Goal: Find specific page/section: Find specific page/section

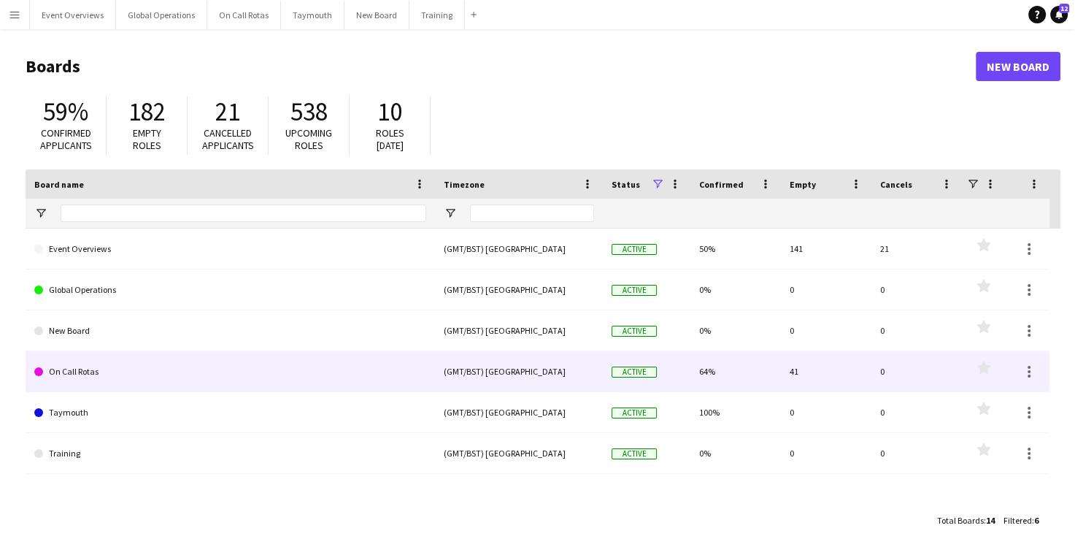
click at [86, 369] on link "On Call Rotas" at bounding box center [230, 371] width 392 height 41
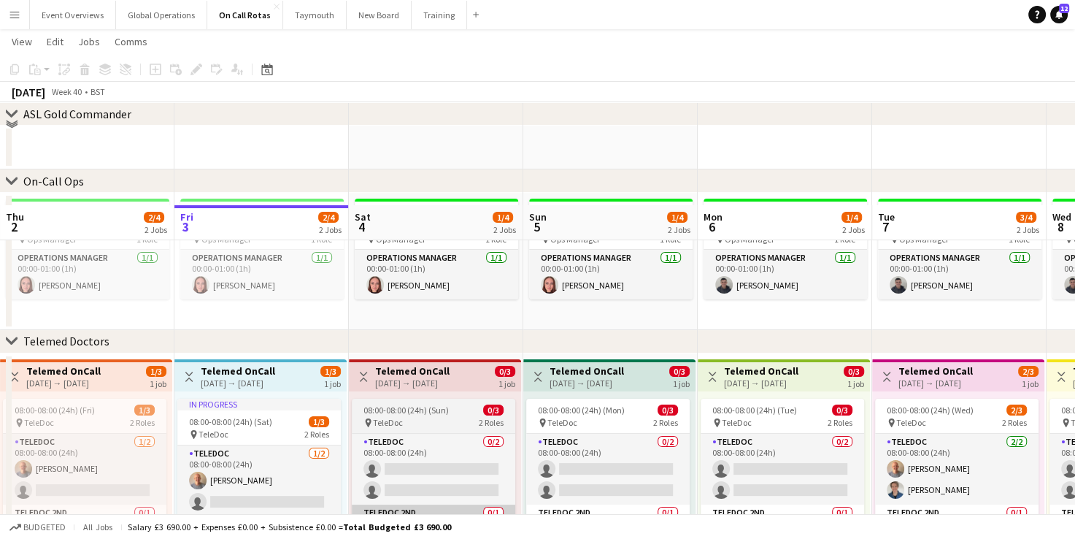
scroll to position [213, 0]
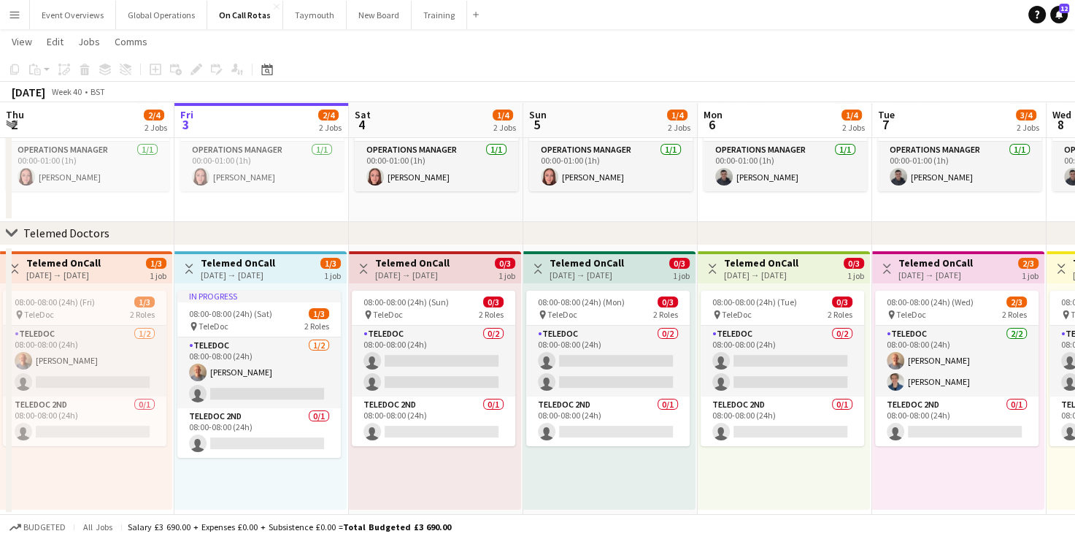
drag, startPoint x: 730, startPoint y: 518, endPoint x: 260, endPoint y: 483, distance: 471.5
click at [260, 483] on app-board "On Call Rotas user View Day view expanded Day view collapsed Month view Date pi…" at bounding box center [537, 178] width 1075 height 724
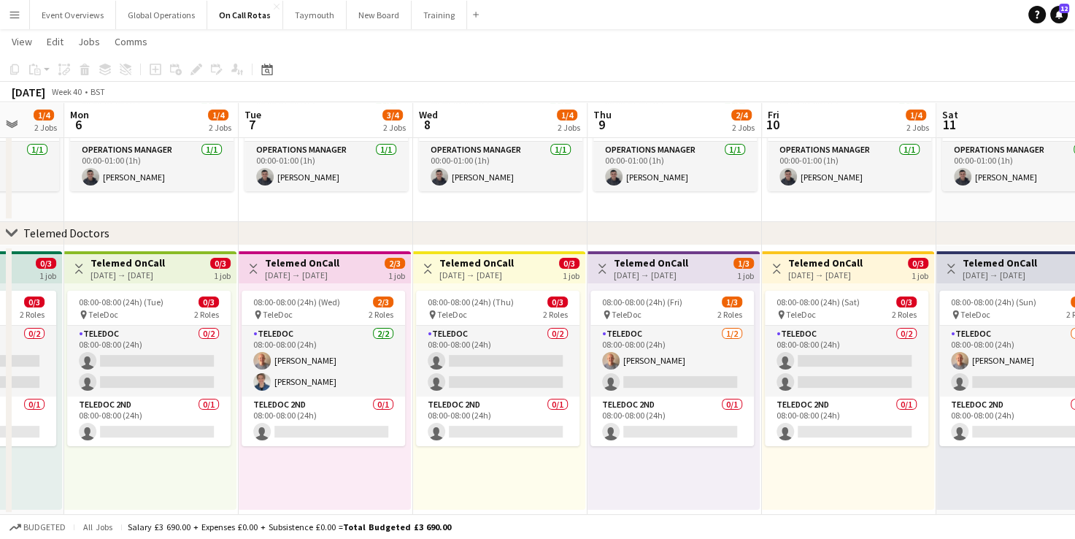
drag, startPoint x: 815, startPoint y: 483, endPoint x: 181, endPoint y: 429, distance: 636.1
click at [181, 429] on app-calendar-viewport "Thu 2 2/4 2 Jobs Fri 3 2/4 2 Jobs Sat 4 1/4 2 Jobs Sun 5 1/4 2 Jobs Mon 6 1/4 2…" at bounding box center [537, 180] width 1075 height 672
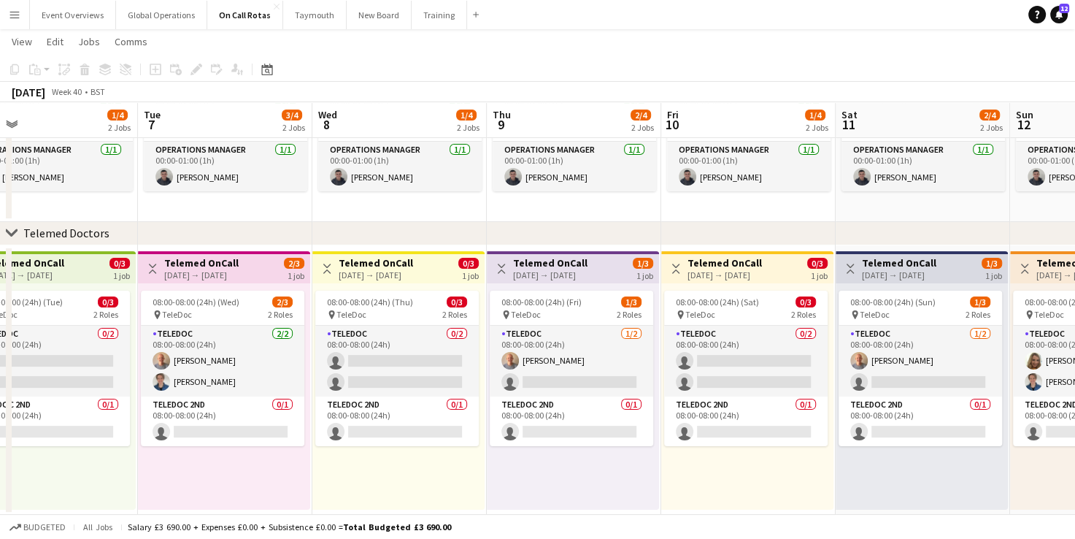
drag, startPoint x: 587, startPoint y: 473, endPoint x: 225, endPoint y: 443, distance: 363.4
click at [225, 443] on app-calendar-viewport "Sat 4 1/4 2 Jobs Sun 5 1/4 2 Jobs Mon 6 1/4 2 Jobs Tue 7 3/4 2 Jobs Wed 8 1/4 2…" at bounding box center [537, 180] width 1075 height 672
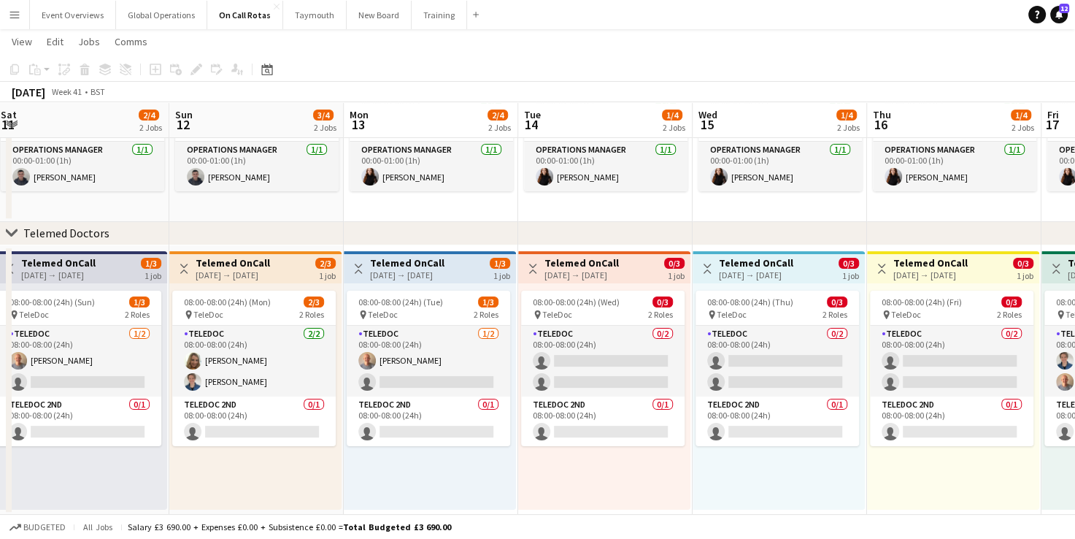
drag, startPoint x: 815, startPoint y: 513, endPoint x: 323, endPoint y: 466, distance: 494.3
click at [323, 466] on app-calendar-viewport "Wed 8 1/4 2 Jobs Thu 9 2/4 2 Jobs Fri 10 1/4 2 Jobs Sat 11 2/4 2 Jobs Sun 12 3/…" at bounding box center [537, 180] width 1075 height 672
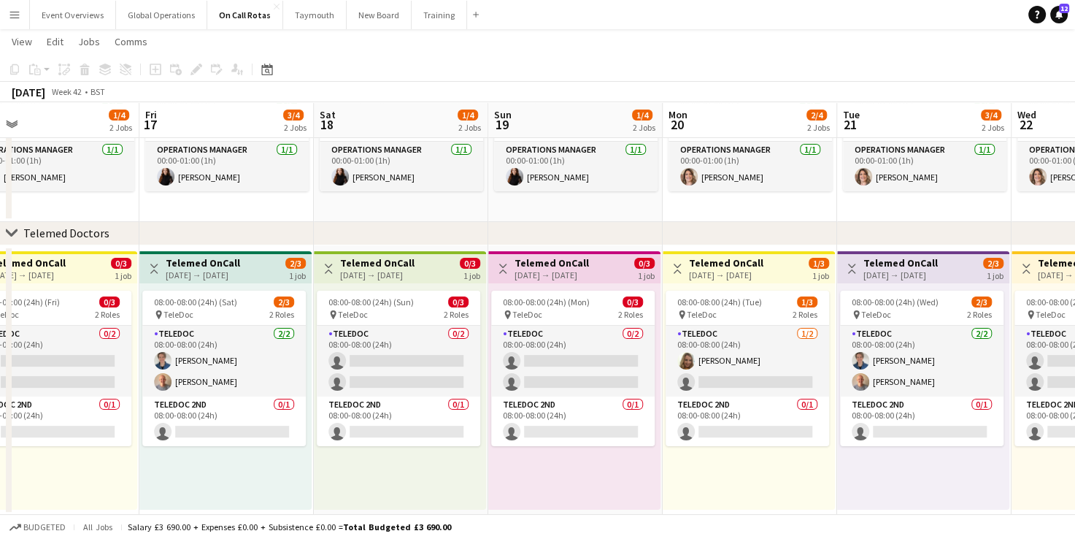
drag, startPoint x: 778, startPoint y: 512, endPoint x: 212, endPoint y: 464, distance: 568.6
click at [212, 464] on app-calendar-viewport "Sun 12 3/4 2 Jobs Mon 13 2/4 2 Jobs Tue 14 1/4 2 Jobs Wed 15 1/4 2 Jobs Thu 16 …" at bounding box center [537, 180] width 1075 height 672
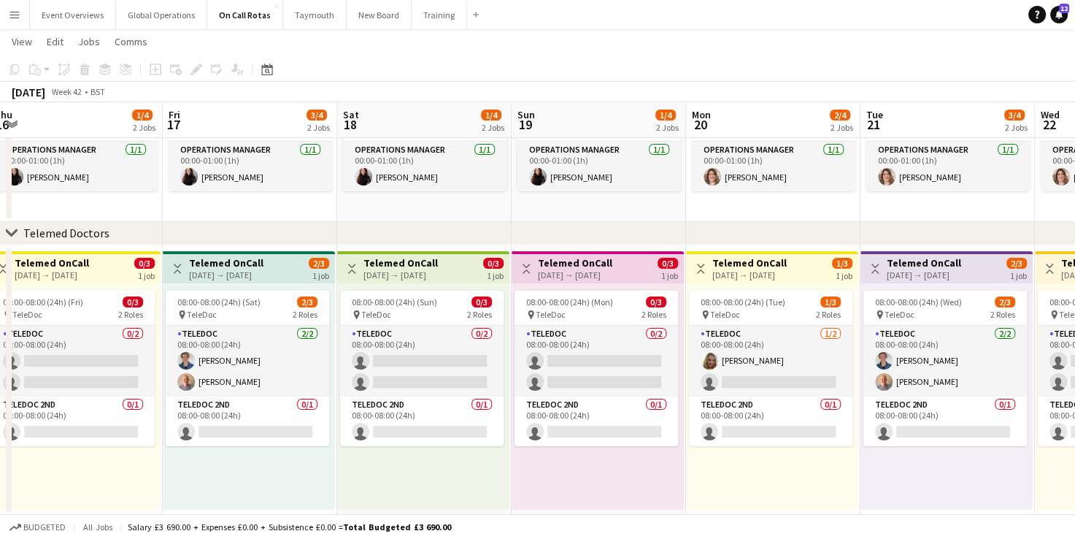
scroll to position [0, 396]
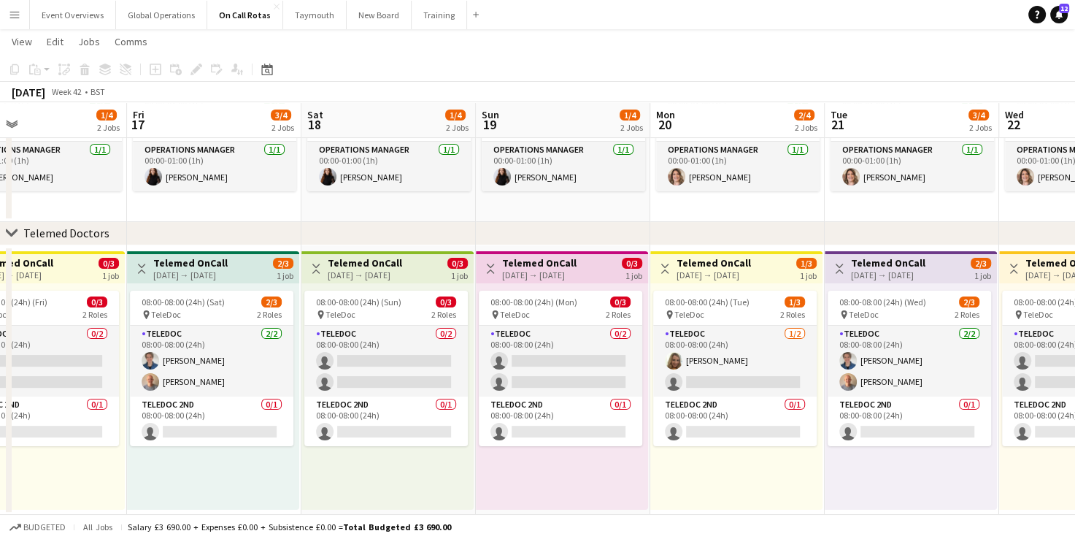
drag, startPoint x: 636, startPoint y: 486, endPoint x: 289, endPoint y: 469, distance: 347.2
click at [289, 469] on app-calendar-viewport "Tue 14 1/4 2 Jobs Wed 15 1/4 2 Jobs Thu 16 1/4 2 Jobs Fri 17 3/4 2 Jobs Sat 18 …" at bounding box center [537, 180] width 1075 height 672
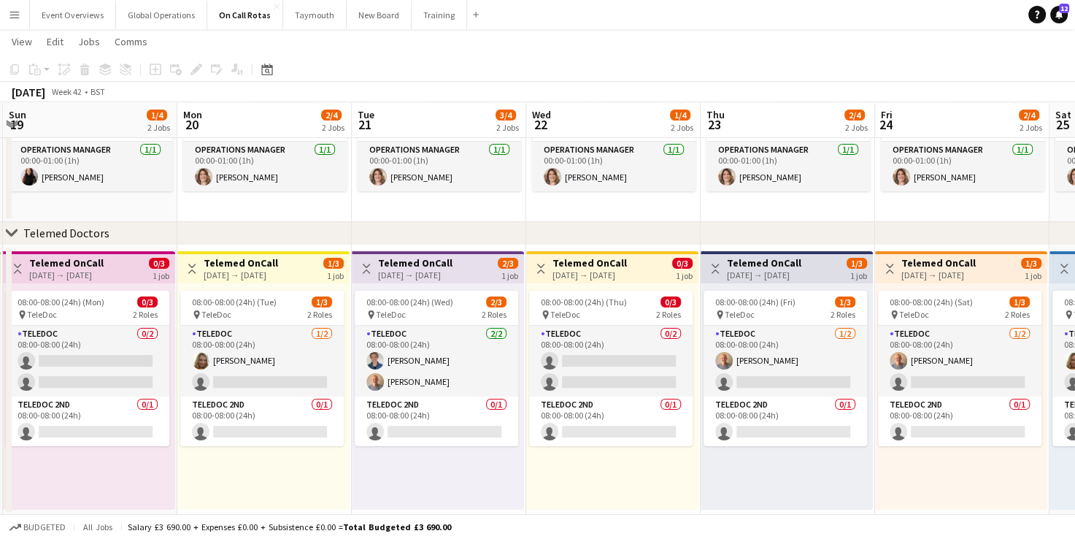
drag, startPoint x: 897, startPoint y: 494, endPoint x: 432, endPoint y: 461, distance: 466.3
click at [423, 463] on app-calendar-viewport "Thu 16 1/4 2 Jobs Fri 17 3/4 2 Jobs Sat 18 1/4 2 Jobs Sun 19 1/4 2 Jobs Mon 20 …" at bounding box center [537, 180] width 1075 height 672
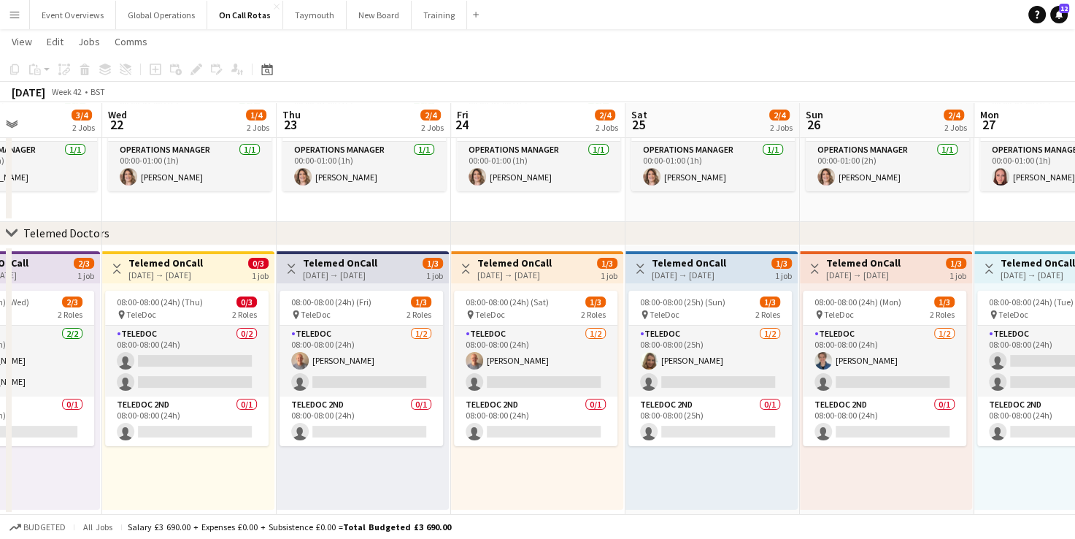
drag, startPoint x: 784, startPoint y: 486, endPoint x: 360, endPoint y: 454, distance: 425.4
click at [360, 454] on app-calendar-viewport "Sat 18 1/4 2 Jobs Sun 19 1/4 2 Jobs Mon 20 2/4 2 Jobs Tue 21 3/4 2 Jobs Wed 22 …" at bounding box center [537, 180] width 1075 height 672
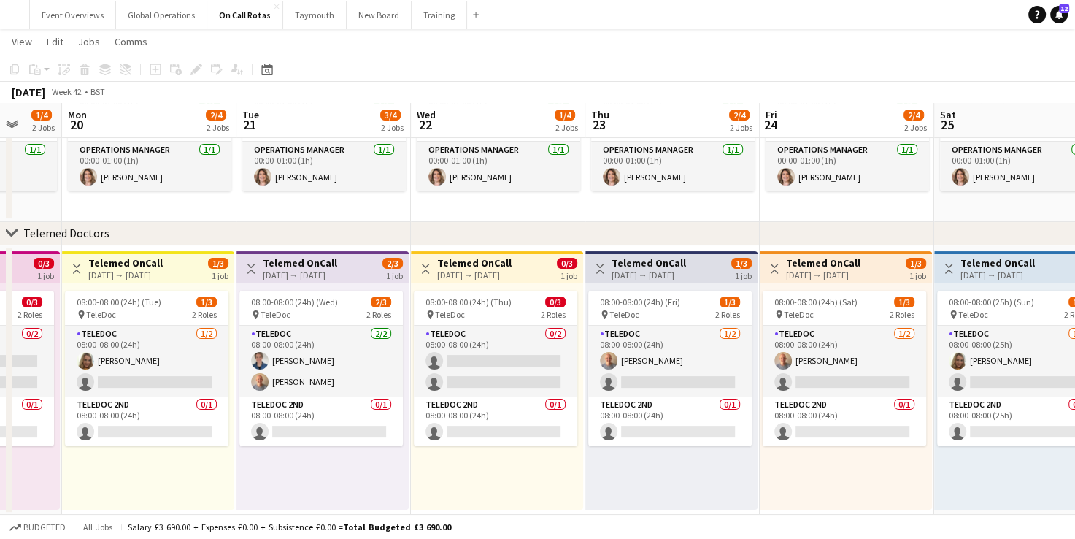
scroll to position [0, 341]
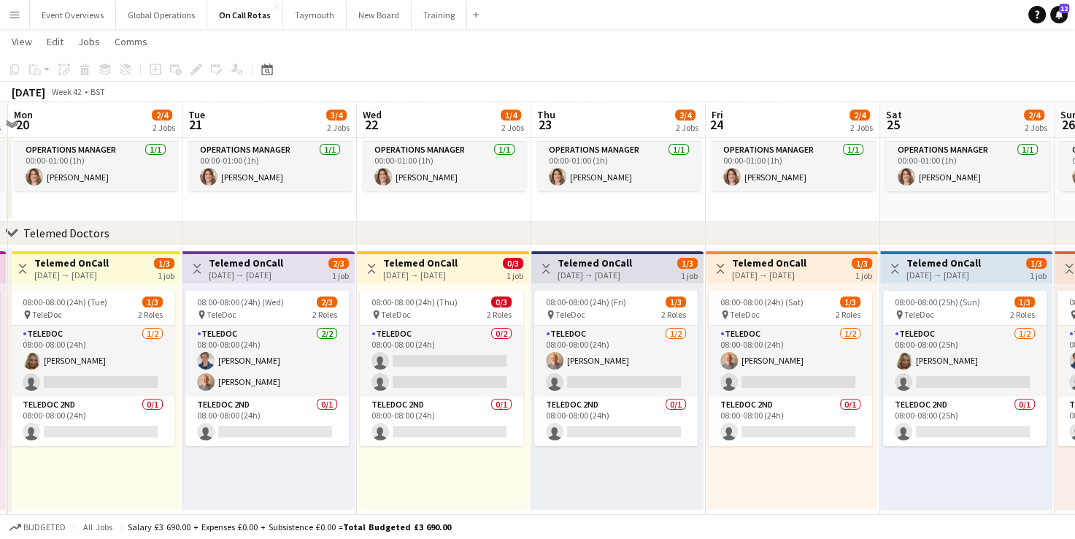
drag, startPoint x: 789, startPoint y: 478, endPoint x: 1044, endPoint y: 495, distance: 256.1
click at [1044, 495] on app-calendar-viewport "Sat 18 1/4 2 Jobs Sun 19 1/4 2 Jobs Mon 20 2/4 2 Jobs Tue 21 3/4 2 Jobs Wed 22 …" at bounding box center [537, 180] width 1075 height 672
drag, startPoint x: 118, startPoint y: 442, endPoint x: 119, endPoint y: 471, distance: 28.5
click at [119, 471] on div "08:00-08:00 (24h) (Tue) 1/3 pin TeleDoc 2 Roles TeleDoc [DATE] 08:00-08:00 (24h…" at bounding box center [95, 396] width 172 height 226
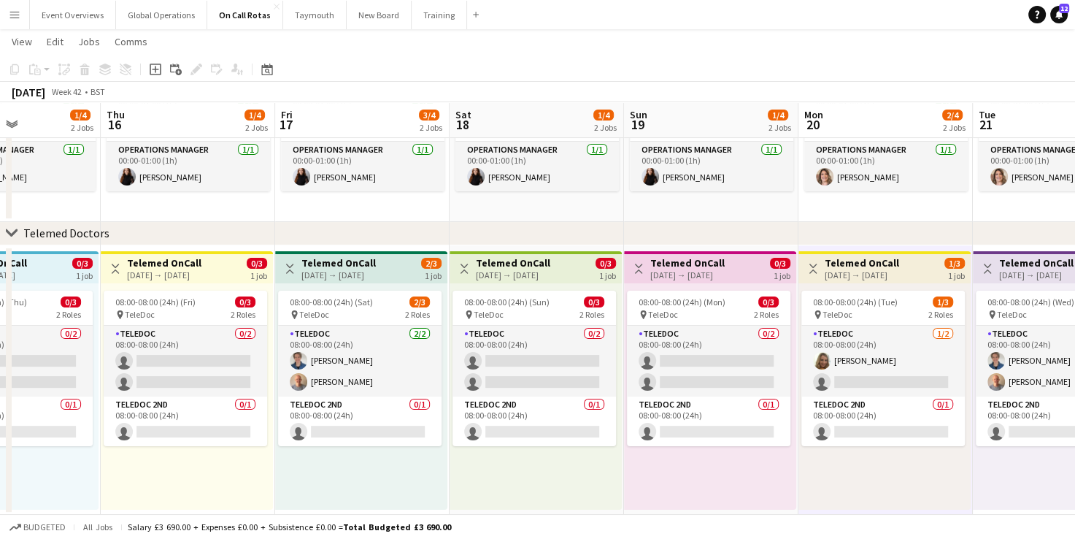
drag, startPoint x: 115, startPoint y: 469, endPoint x: 602, endPoint y: 498, distance: 487.9
click at [905, 493] on app-calendar-viewport "Mon 13 2/4 2 Jobs Tue 14 1/4 2 Jobs Wed 15 1/4 2 Jobs Thu 16 1/4 2 Jobs Fri 17 …" at bounding box center [537, 180] width 1075 height 672
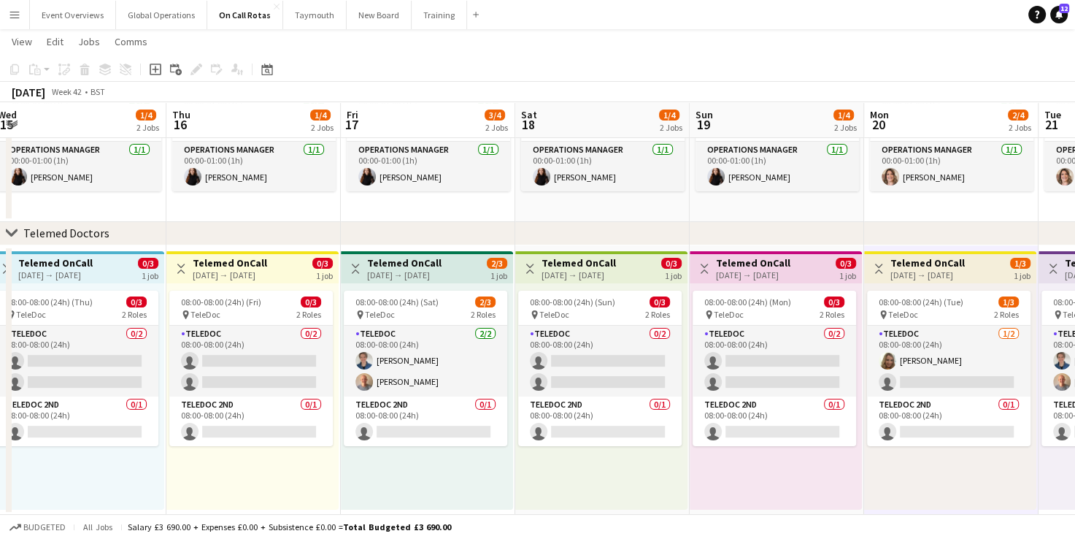
scroll to position [0, 357]
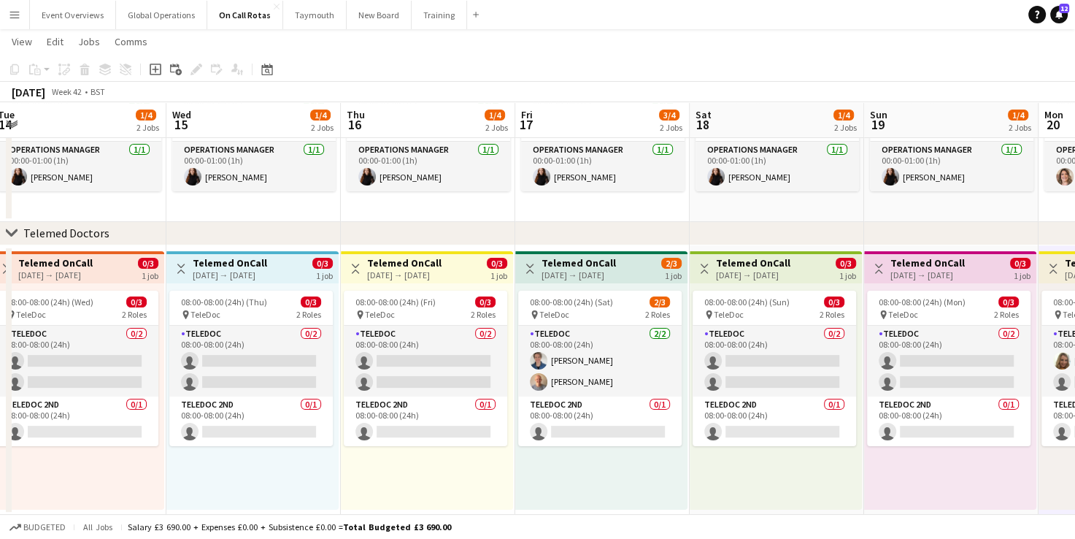
drag, startPoint x: 222, startPoint y: 478, endPoint x: 973, endPoint y: 525, distance: 752.1
click at [973, 525] on app-board "On Call Rotas user View Day view expanded Day view collapsed Month view Date pi…" at bounding box center [537, 178] width 1075 height 724
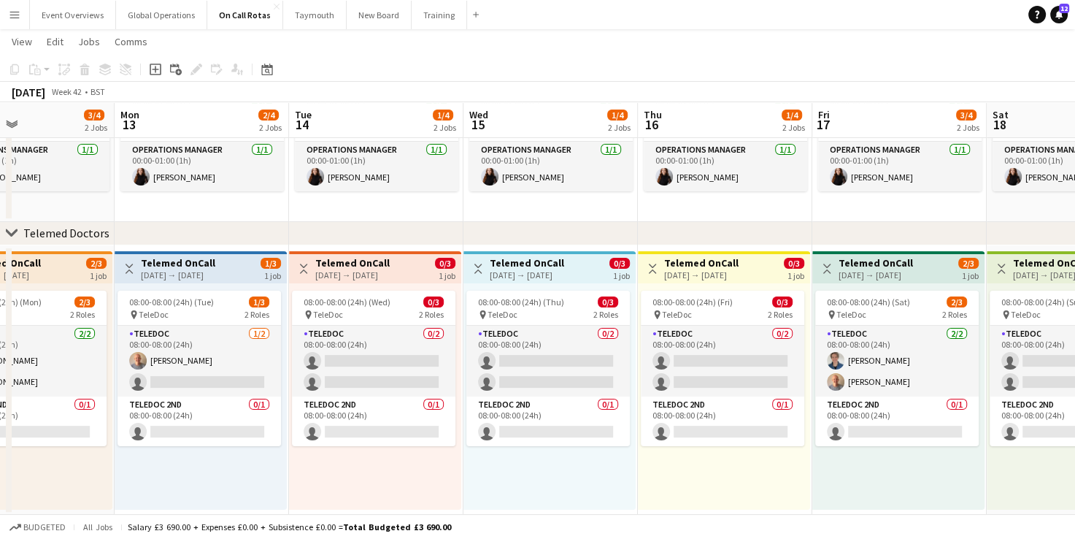
drag, startPoint x: 117, startPoint y: 483, endPoint x: 905, endPoint y: 520, distance: 789.4
click at [905, 520] on app-board "On Call Rotas user View Day view expanded Day view collapsed Month view Date pi…" at bounding box center [537, 178] width 1075 height 724
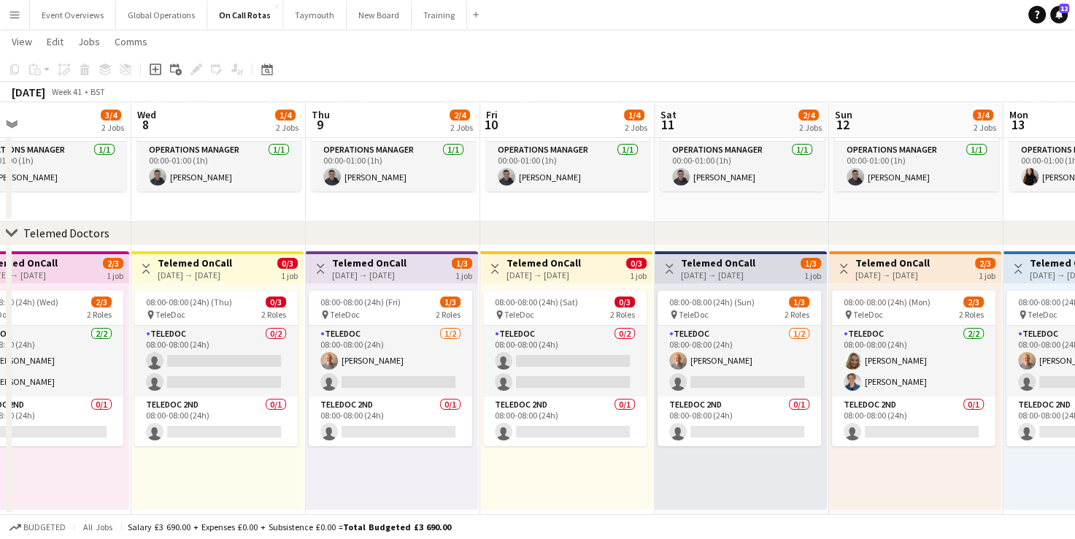
scroll to position [0, 333]
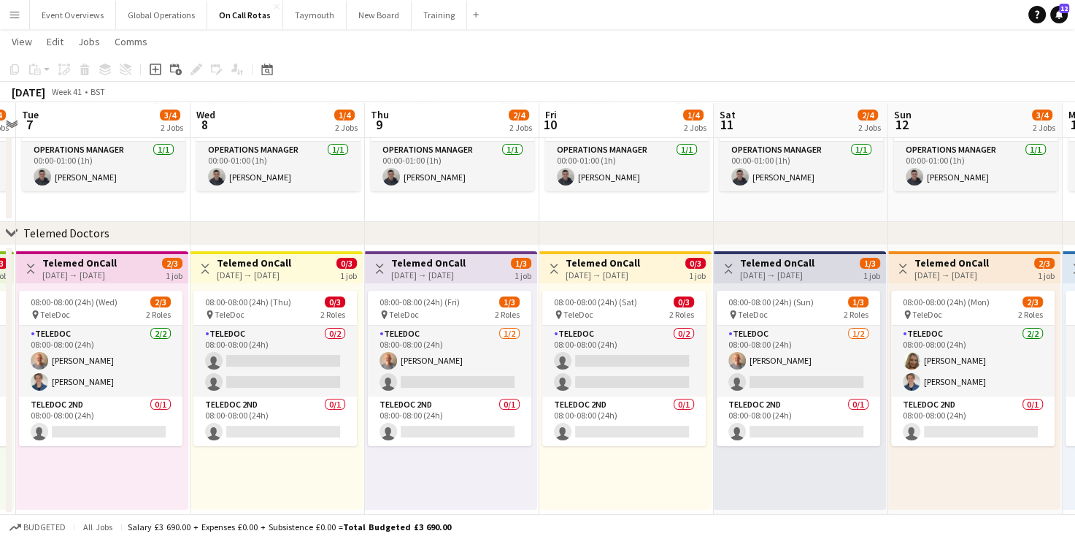
drag, startPoint x: 73, startPoint y: 480, endPoint x: 1021, endPoint y: 501, distance: 948.7
click at [1021, 501] on app-calendar-viewport "Sun 5 1/4 2 Jobs Mon 6 1/4 2 Jobs Tue 7 3/4 2 Jobs Wed 8 1/4 2 Jobs Thu 9 2/4 2…" at bounding box center [537, 180] width 1075 height 672
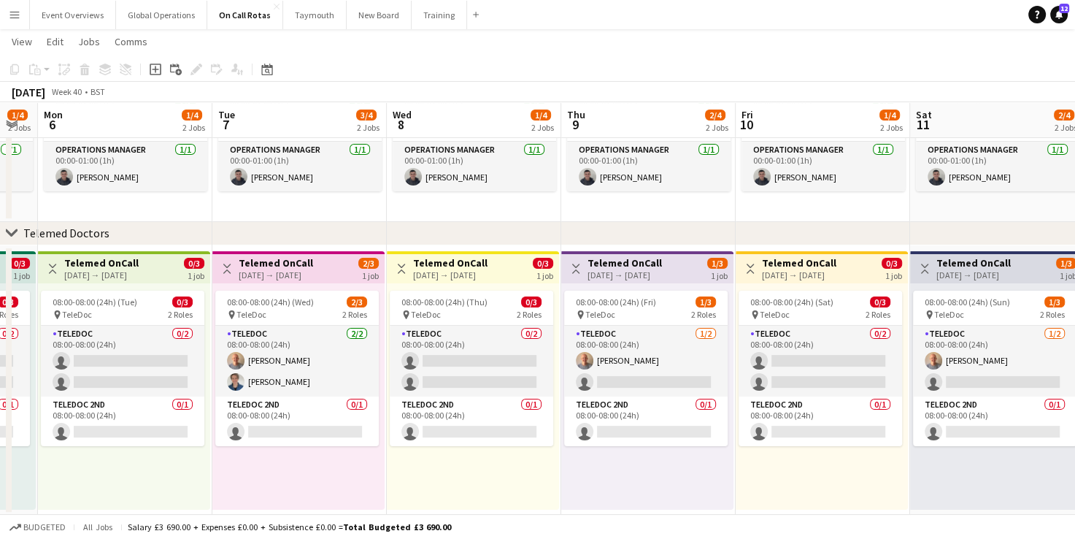
scroll to position [0, 438]
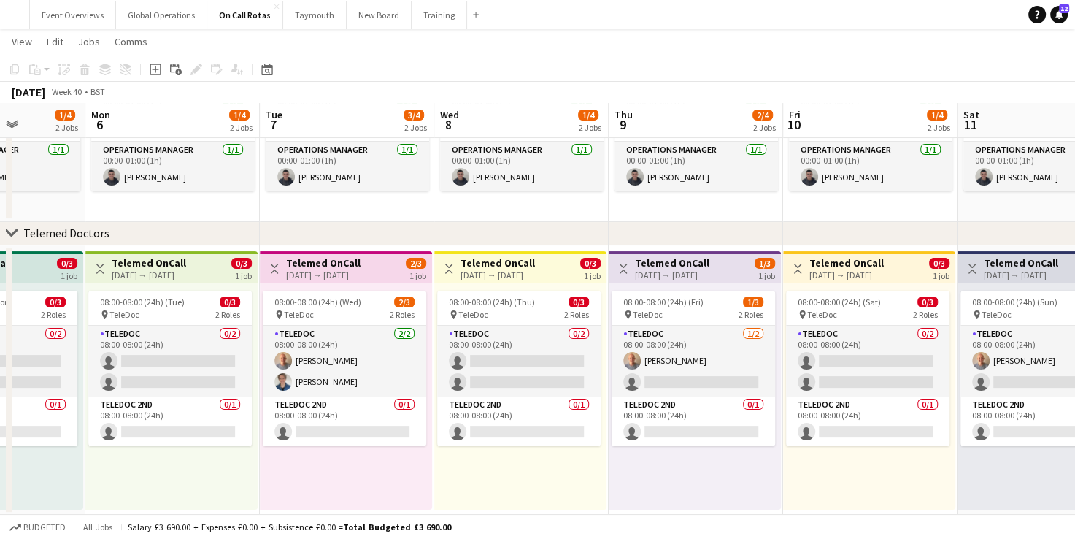
drag, startPoint x: 110, startPoint y: 478, endPoint x: 489, endPoint y: 520, distance: 381.2
click at [489, 520] on app-board "On Call Rotas user View Day view expanded Day view collapsed Month view Date pi…" at bounding box center [537, 178] width 1075 height 724
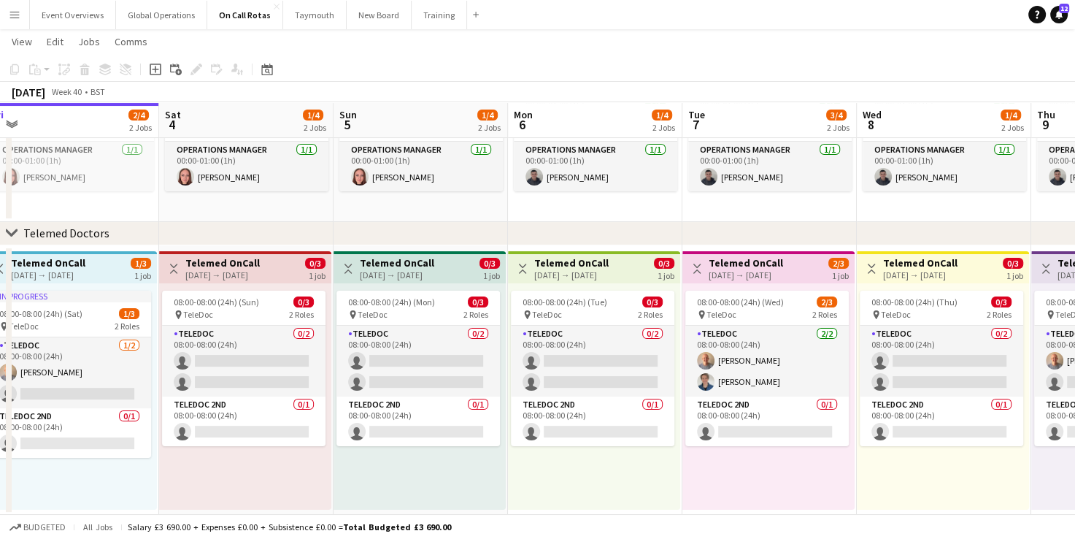
scroll to position [0, 353]
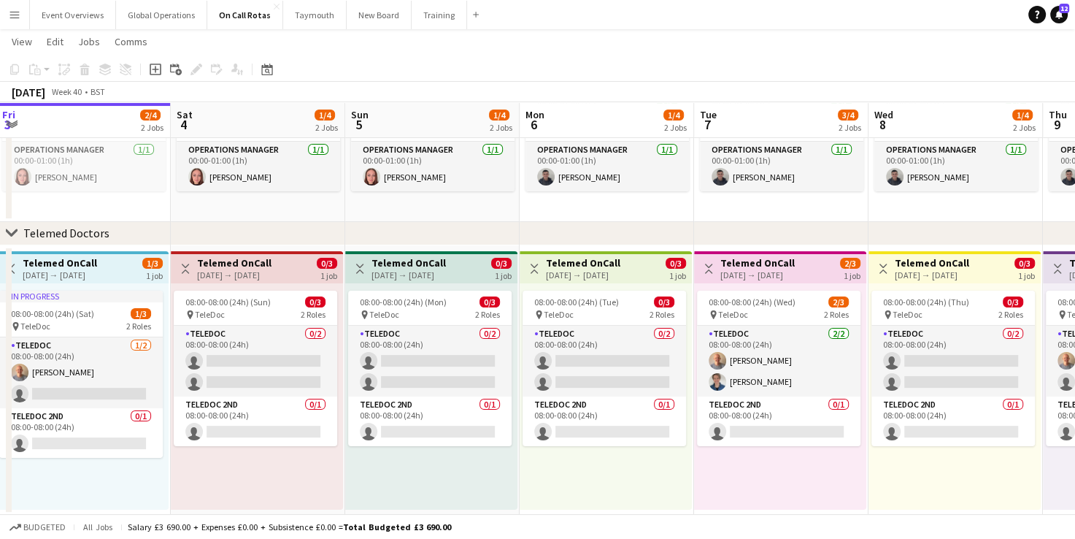
drag, startPoint x: 185, startPoint y: 480, endPoint x: 766, endPoint y: 518, distance: 582.4
click at [766, 518] on app-board "On Call Rotas user View Day view expanded Day view collapsed Month view Date pi…" at bounding box center [537, 178] width 1075 height 724
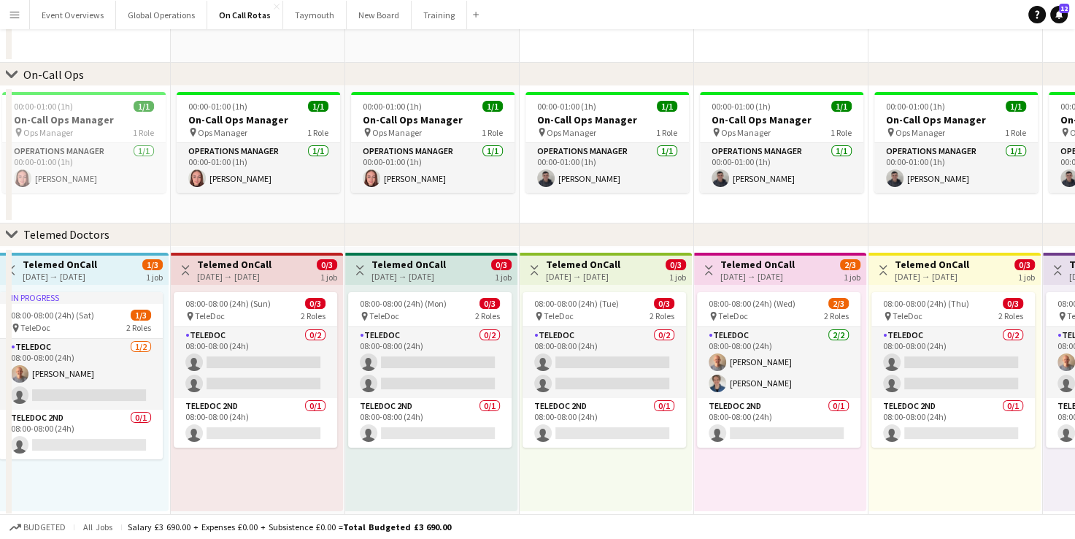
scroll to position [0, 0]
